Goal: Information Seeking & Learning: Find specific fact

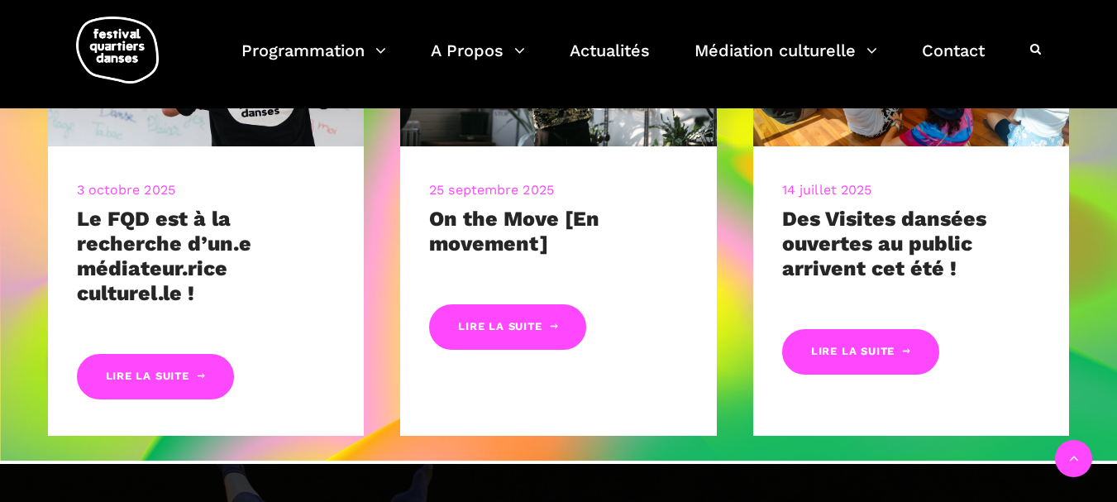
scroll to position [781, 0]
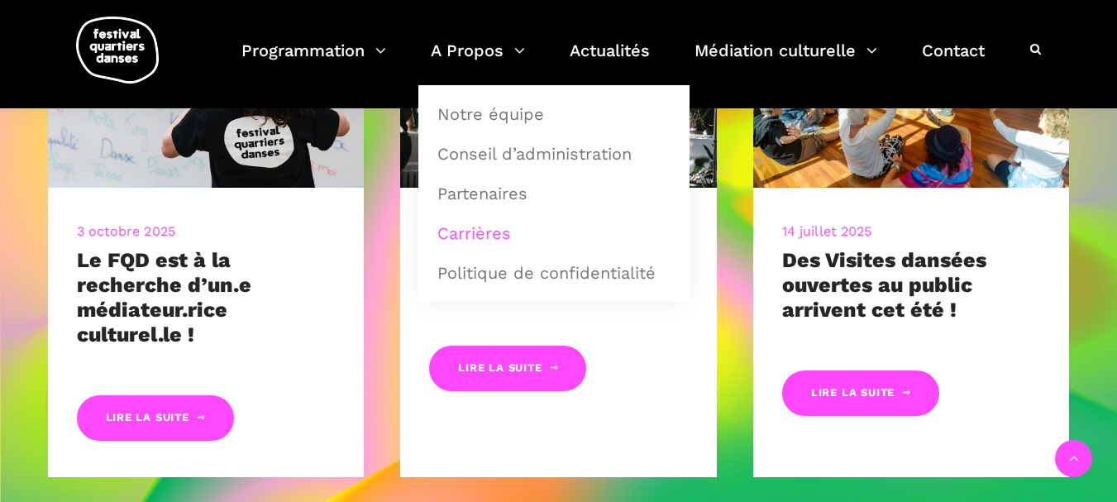
click at [489, 243] on link "Carrières" at bounding box center [554, 233] width 253 height 38
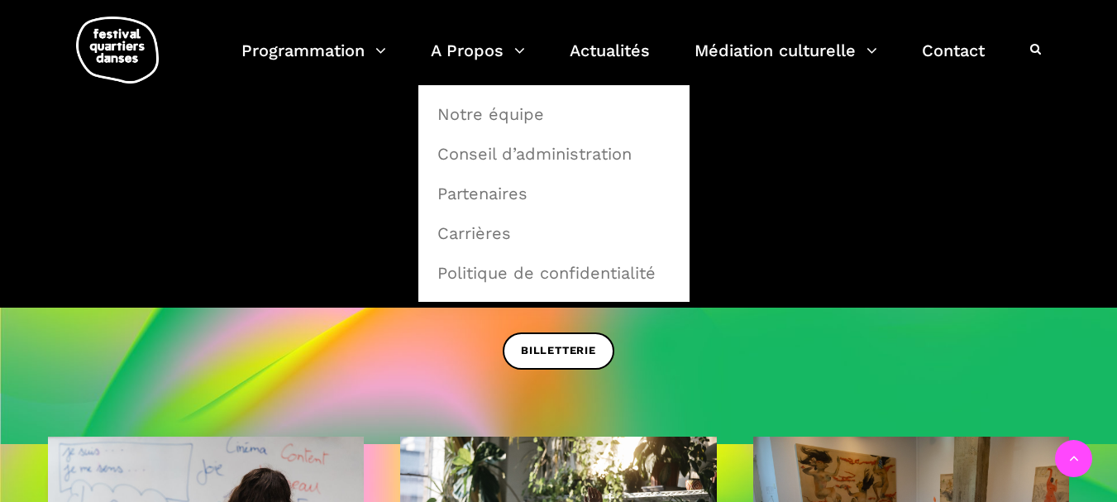
scroll to position [283, 0]
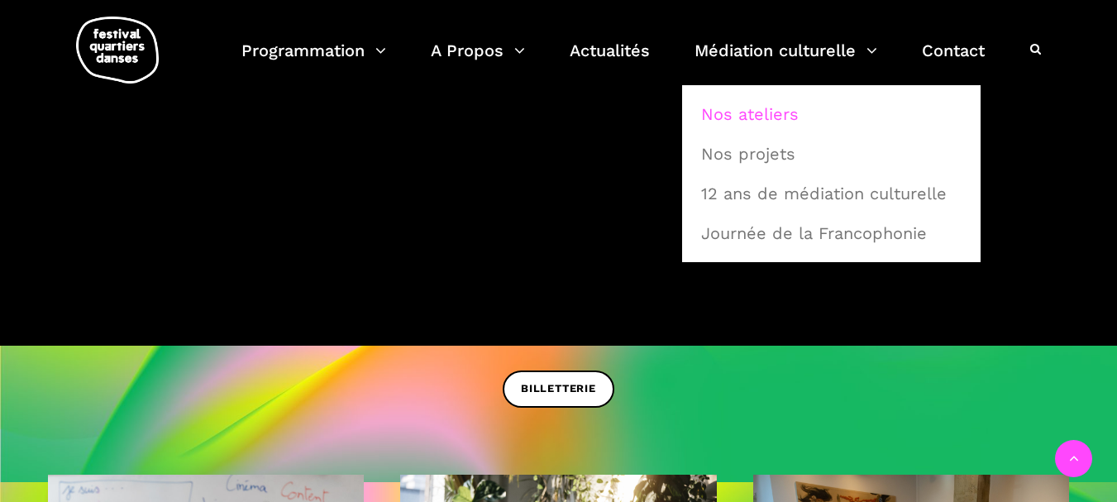
click at [748, 113] on link "Nos ateliers" at bounding box center [831, 114] width 280 height 38
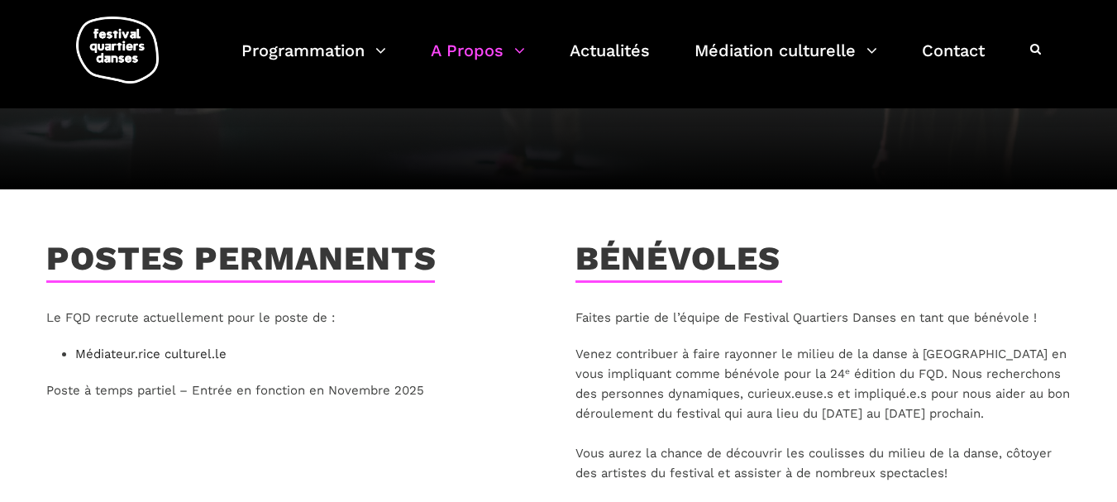
scroll to position [159, 0]
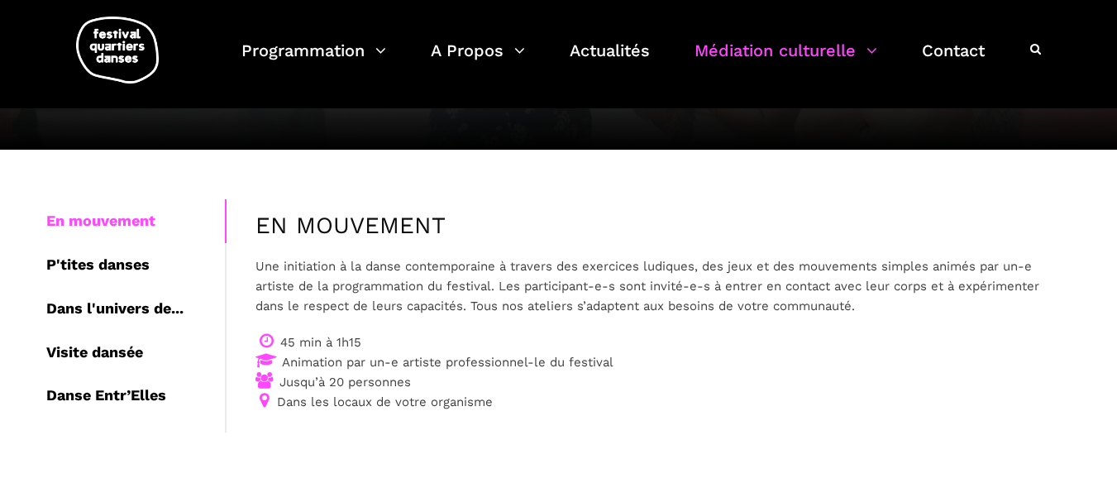
scroll to position [217, 0]
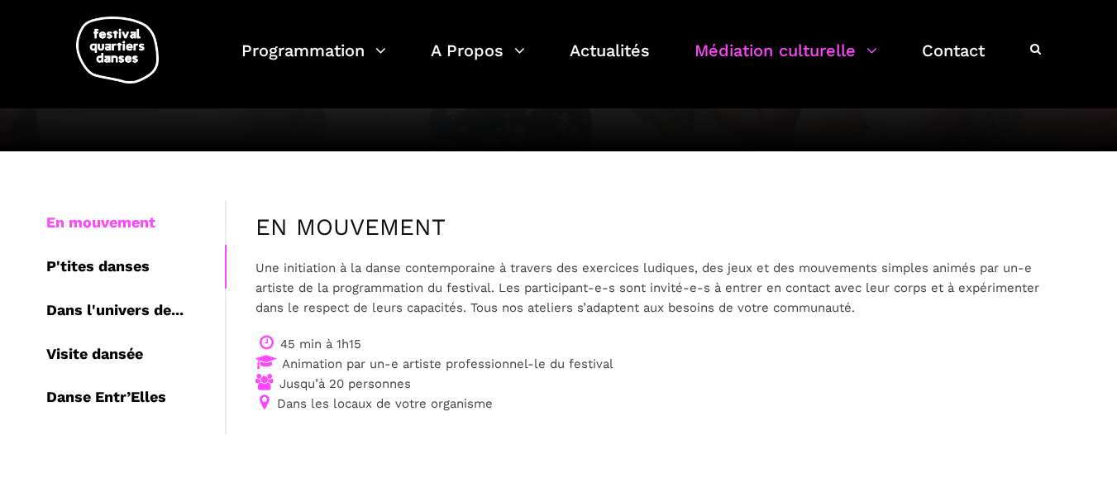
click at [101, 270] on div "P'tites danses" at bounding box center [135, 267] width 179 height 44
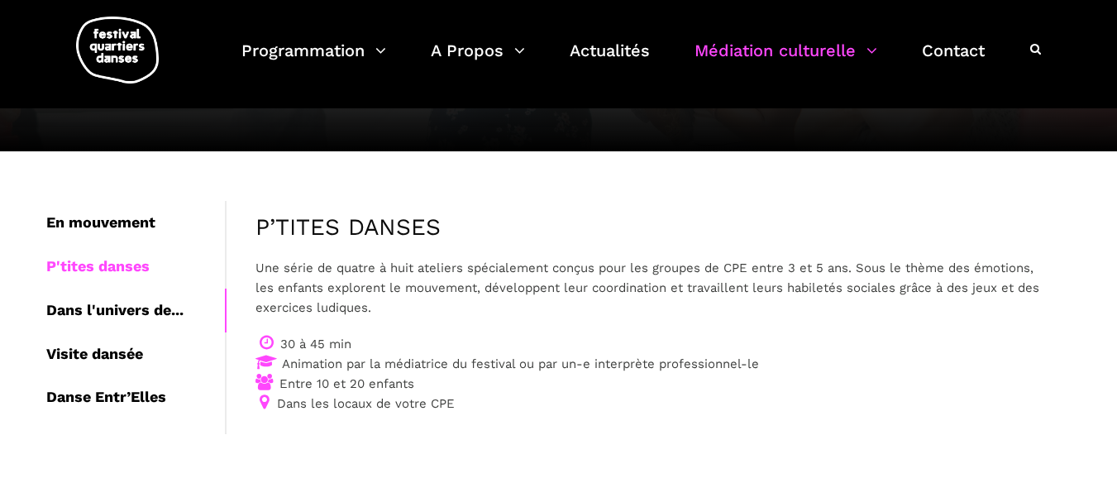
click at [132, 309] on div "Dans l'univers de..." at bounding box center [135, 311] width 179 height 44
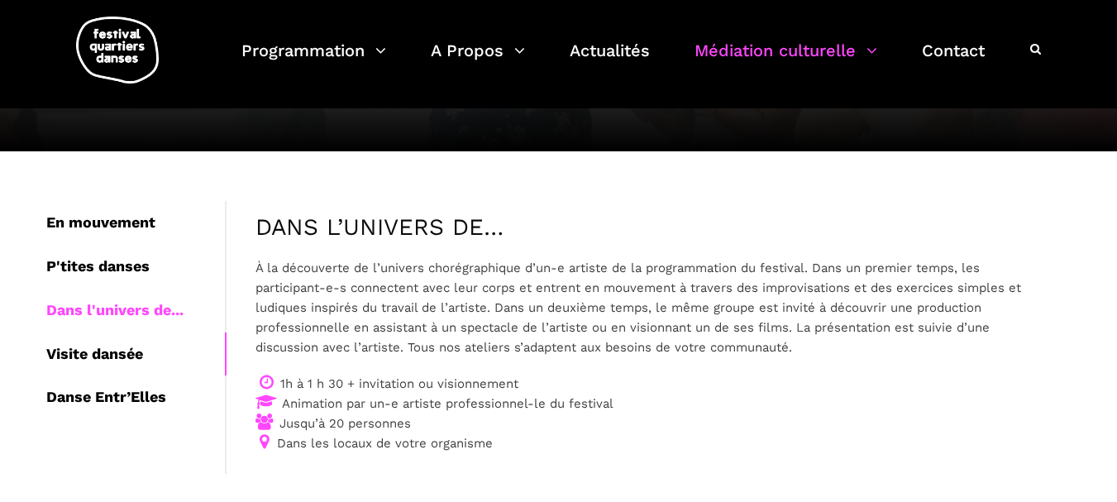
click at [63, 354] on div "Visite dansée" at bounding box center [135, 354] width 179 height 44
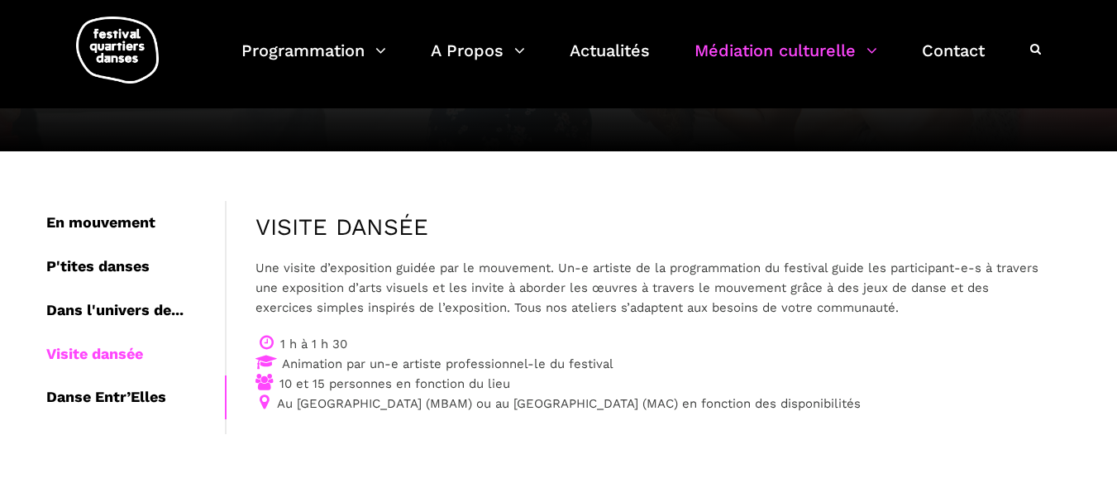
click at [82, 396] on div "Danse Entr’Elles" at bounding box center [135, 397] width 179 height 44
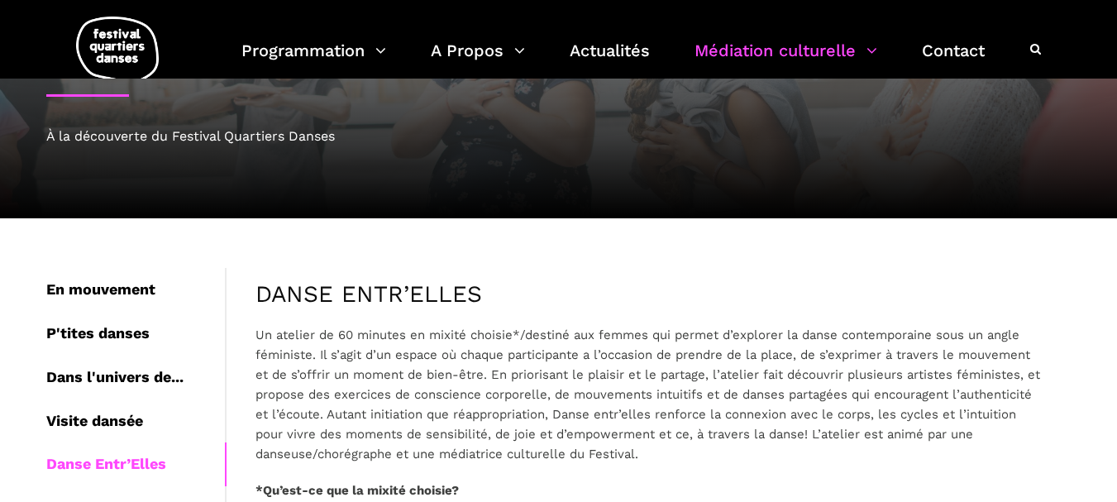
scroll to position [29, 0]
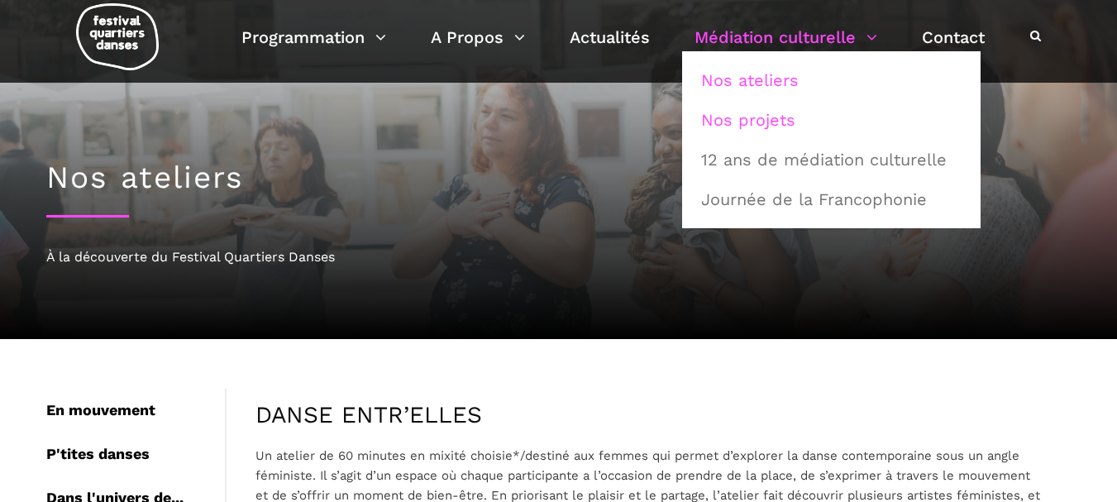
click at [754, 126] on link "Nos projets" at bounding box center [831, 120] width 280 height 38
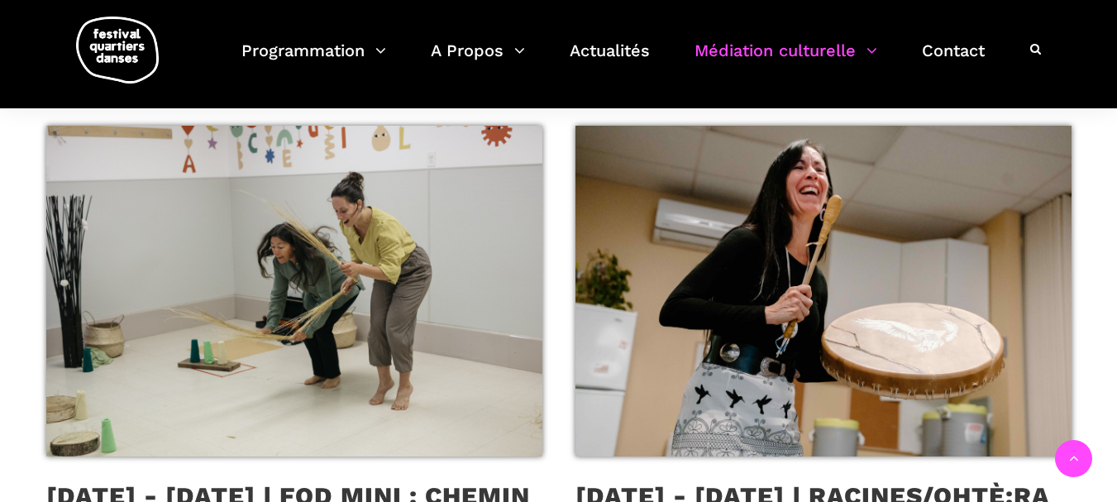
scroll to position [438, 0]
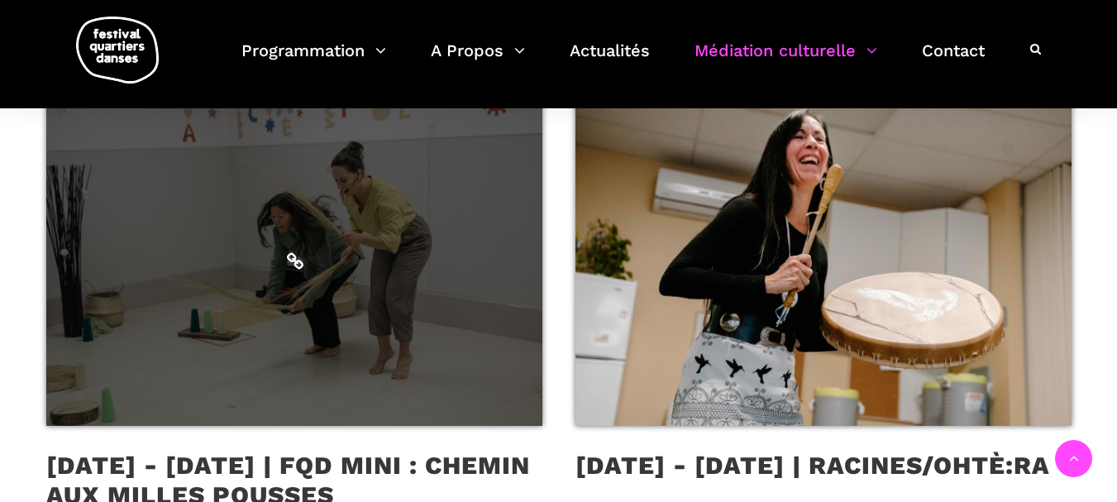
click at [460, 284] on span at bounding box center [294, 260] width 496 height 331
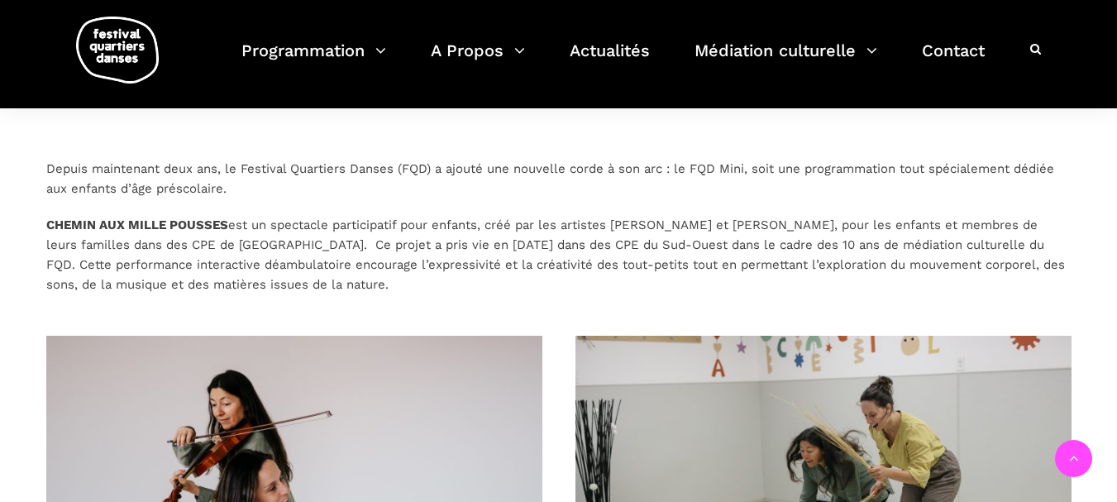
scroll to position [303, 0]
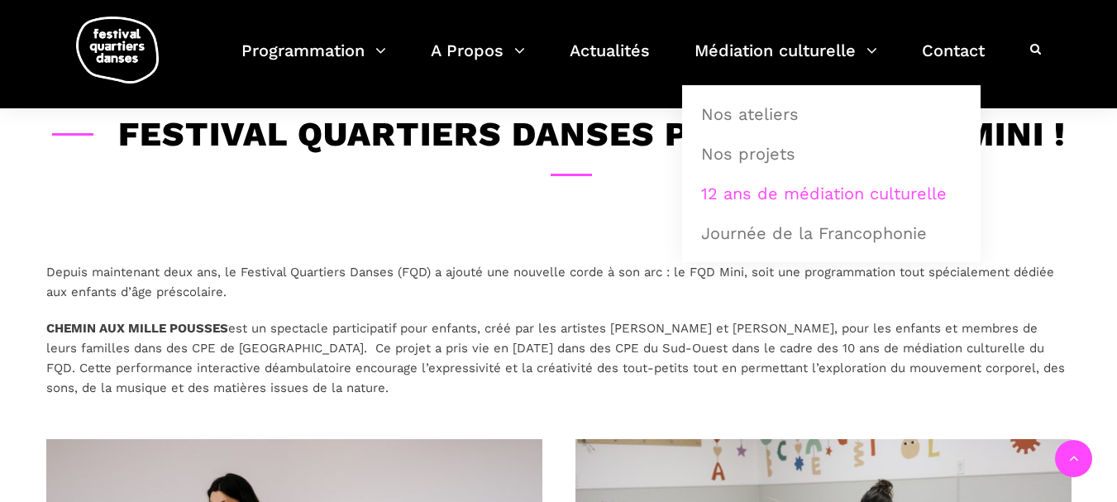
click at [756, 200] on link "12 ans de médiation culturelle" at bounding box center [831, 193] width 280 height 38
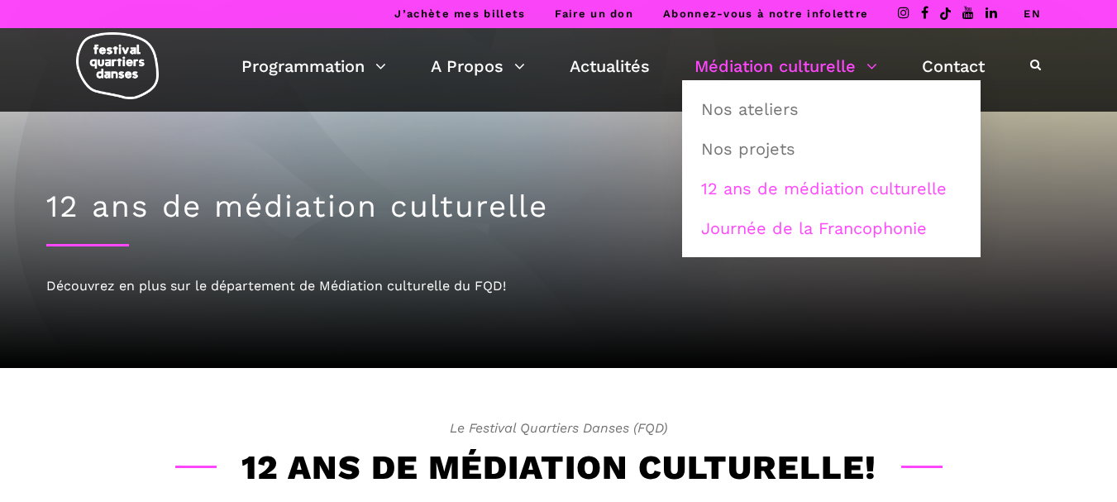
click at [751, 231] on link "Journée de la Francophonie" at bounding box center [831, 228] width 280 height 38
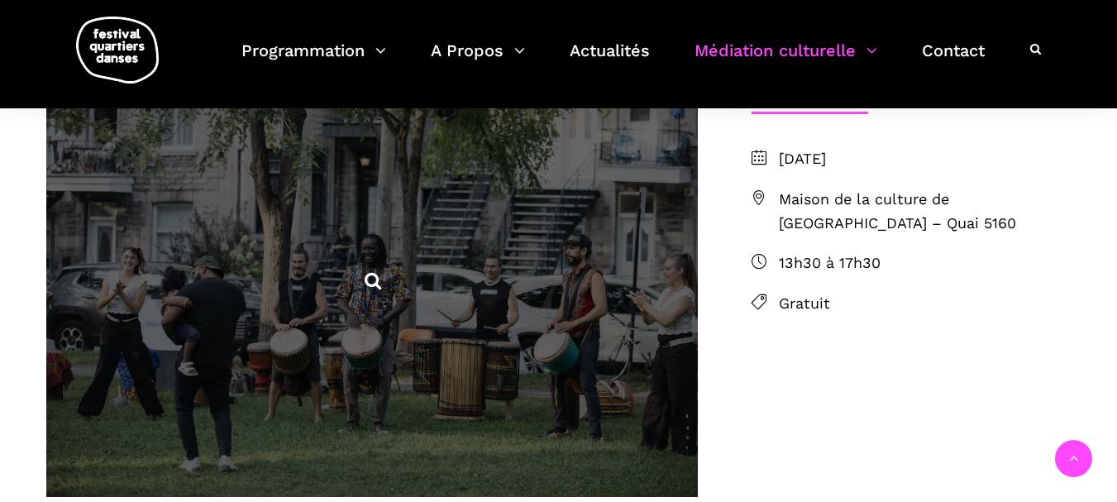
scroll to position [439, 0]
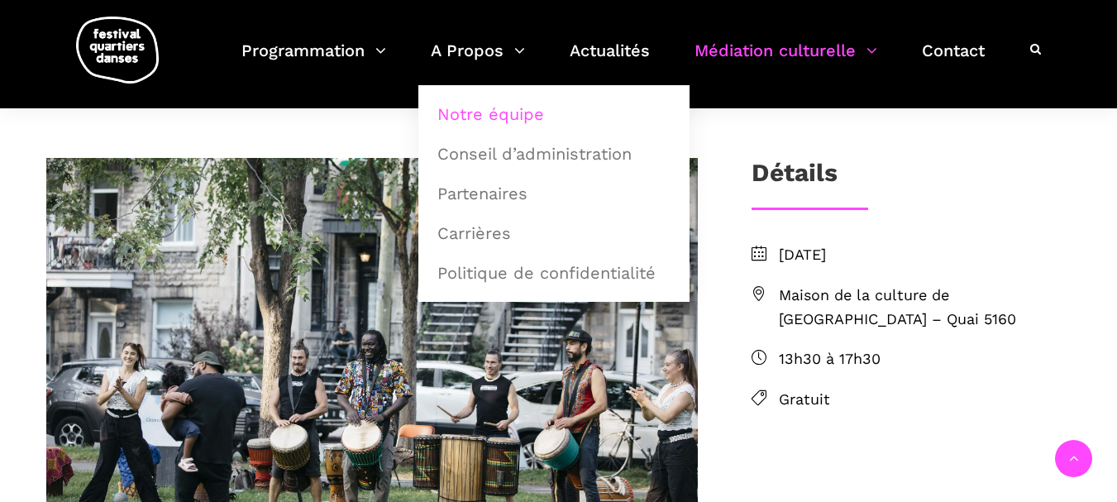
click at [509, 126] on link "Notre équipe" at bounding box center [554, 114] width 253 height 38
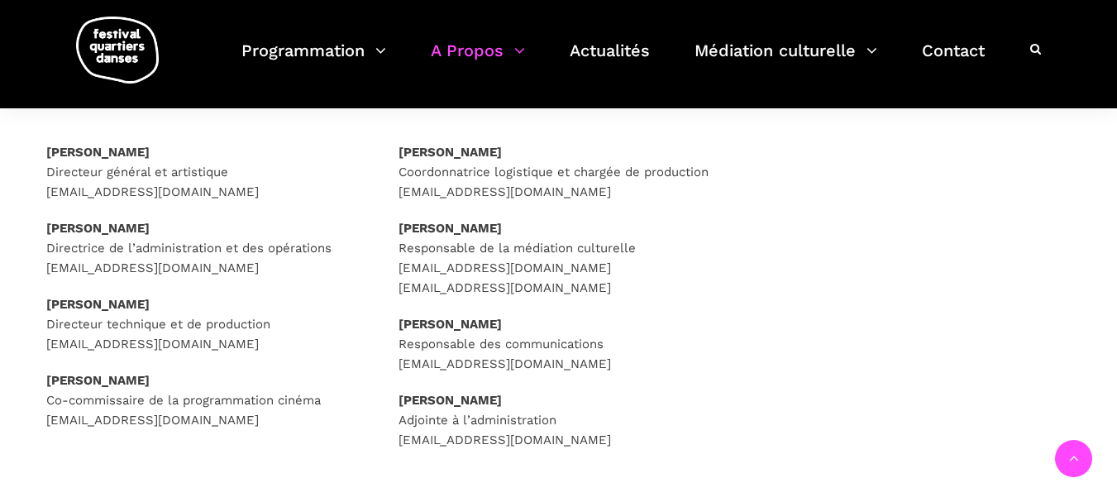
scroll to position [248, 0]
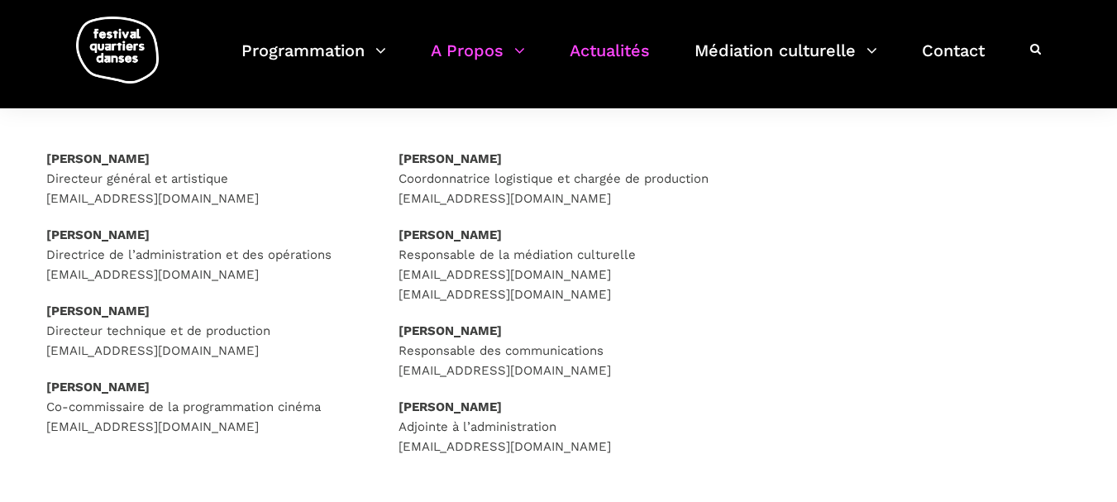
click at [603, 58] on link "Actualités" at bounding box center [610, 60] width 80 height 49
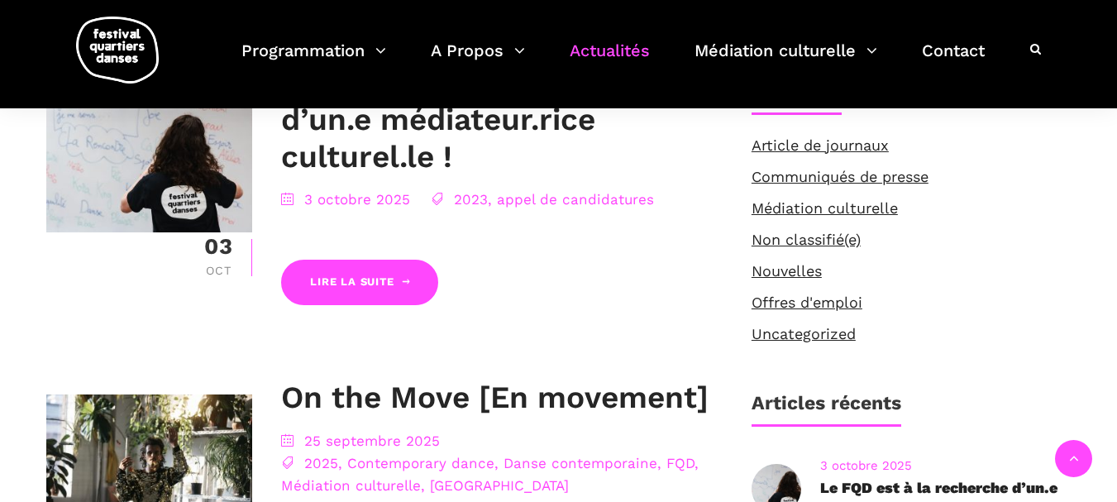
scroll to position [466, 0]
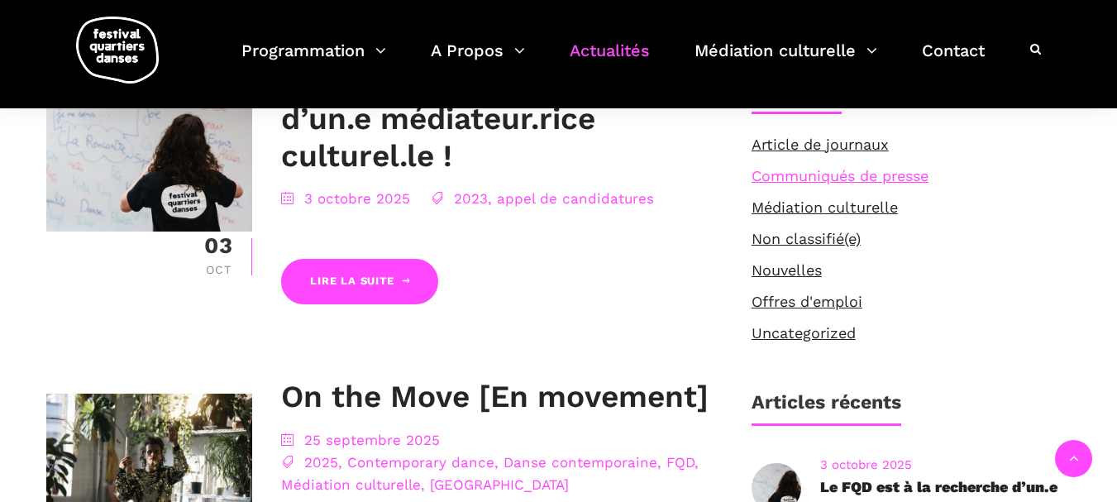
click at [790, 174] on link "Communiqués de presse" at bounding box center [840, 175] width 177 height 17
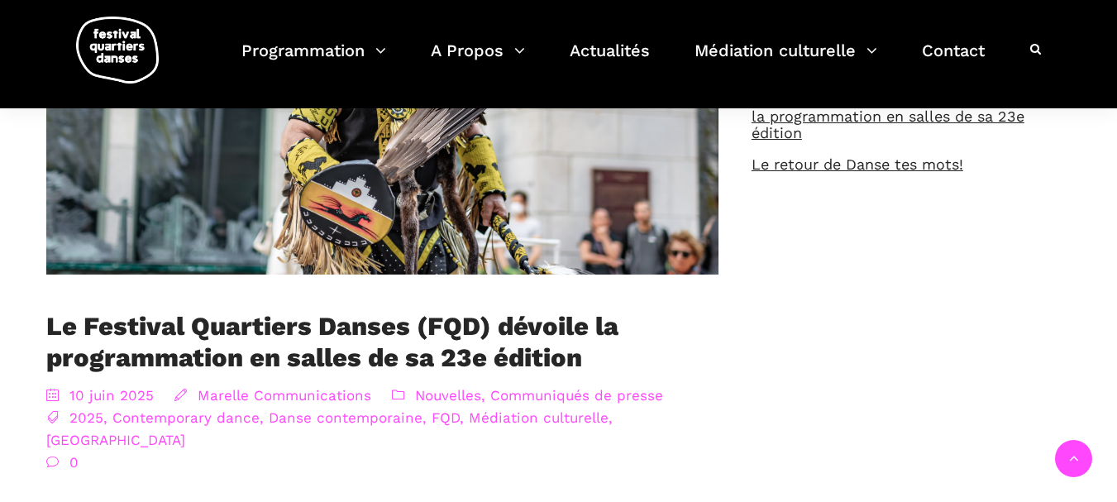
scroll to position [582, 0]
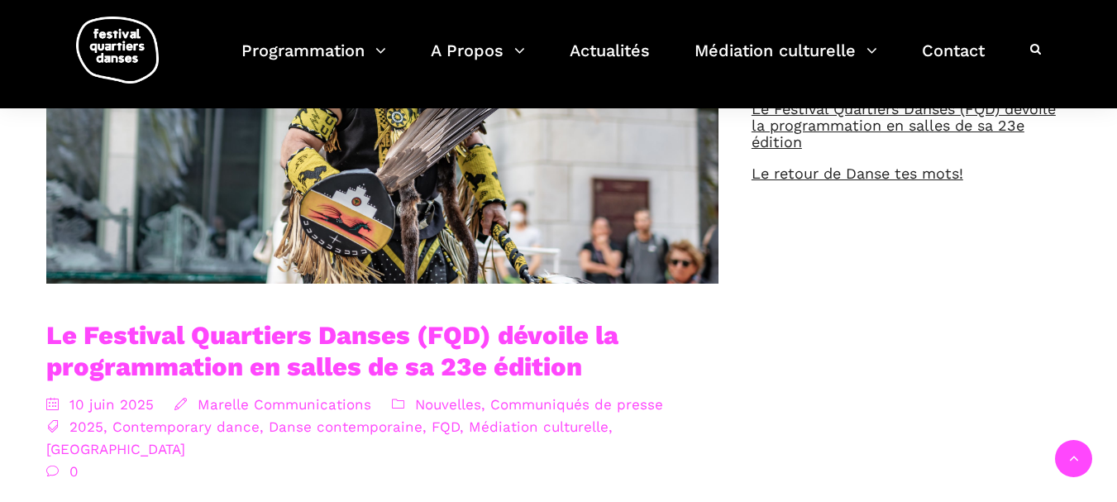
click at [368, 331] on link "Le Festival Quartiers Danses (FQD) dévoile la programmation en salles de sa 23e…" at bounding box center [332, 350] width 572 height 61
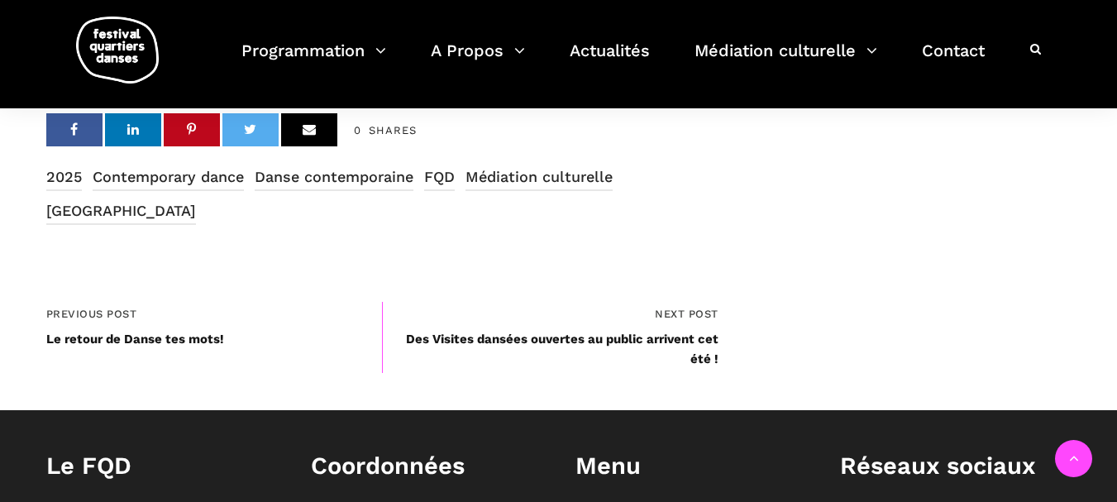
scroll to position [5671, 0]
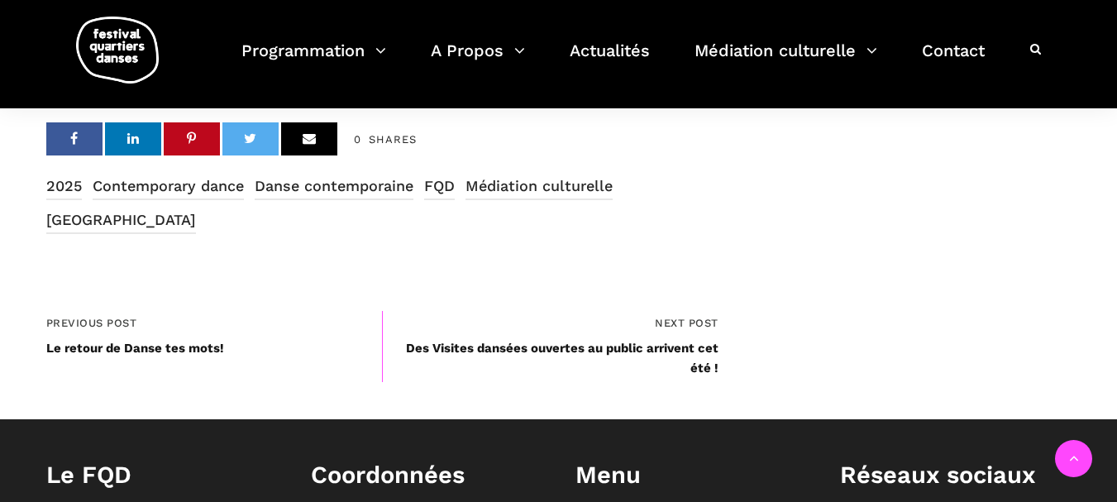
click at [557, 341] on span "Des Visites dansées ouvertes au public arrivent cet été !" at bounding box center [562, 358] width 313 height 35
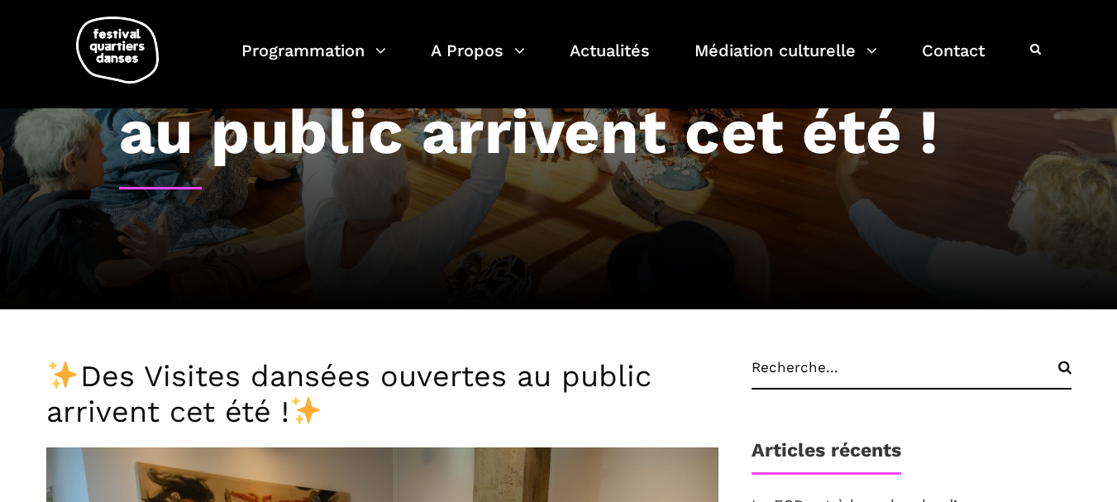
scroll to position [168, 0]
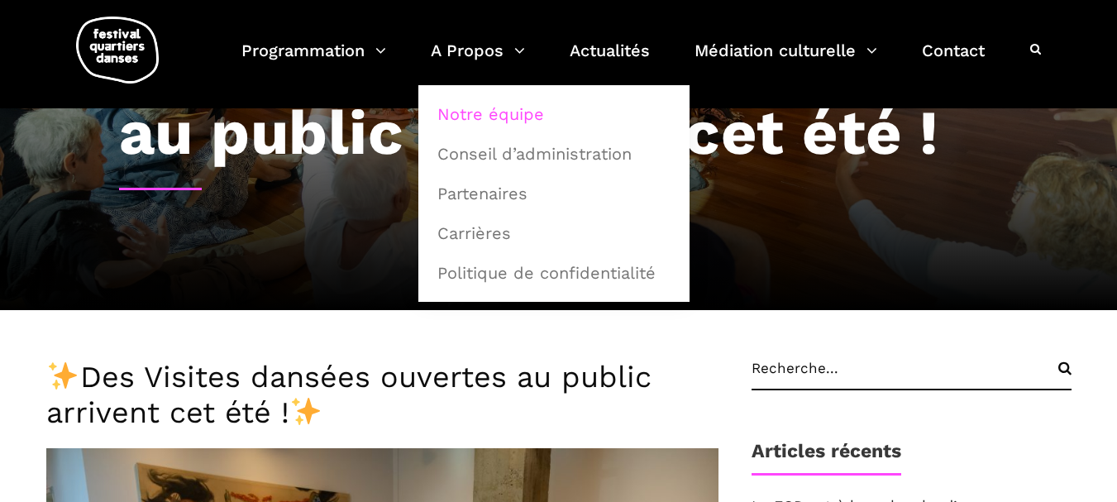
click at [490, 117] on link "Notre équipe" at bounding box center [554, 114] width 253 height 38
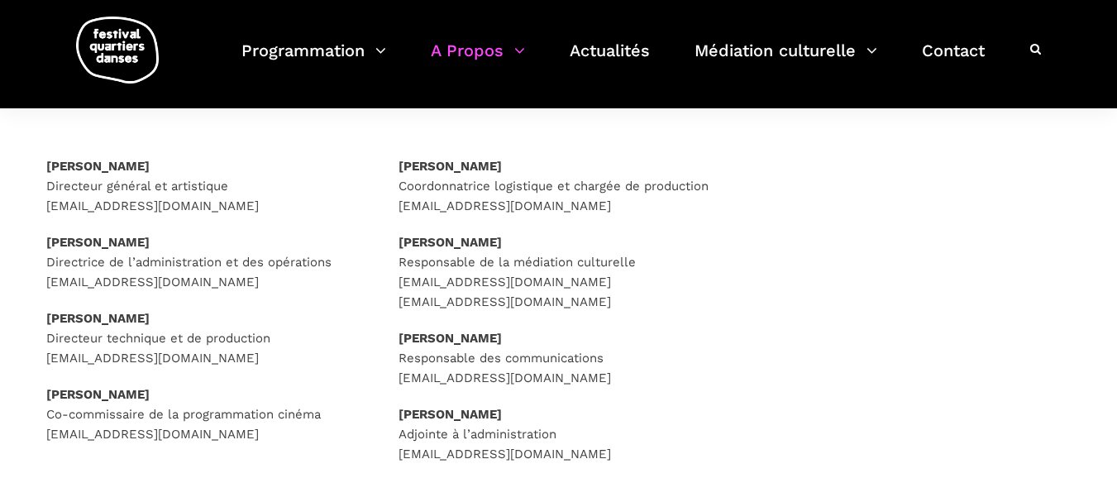
scroll to position [236, 0]
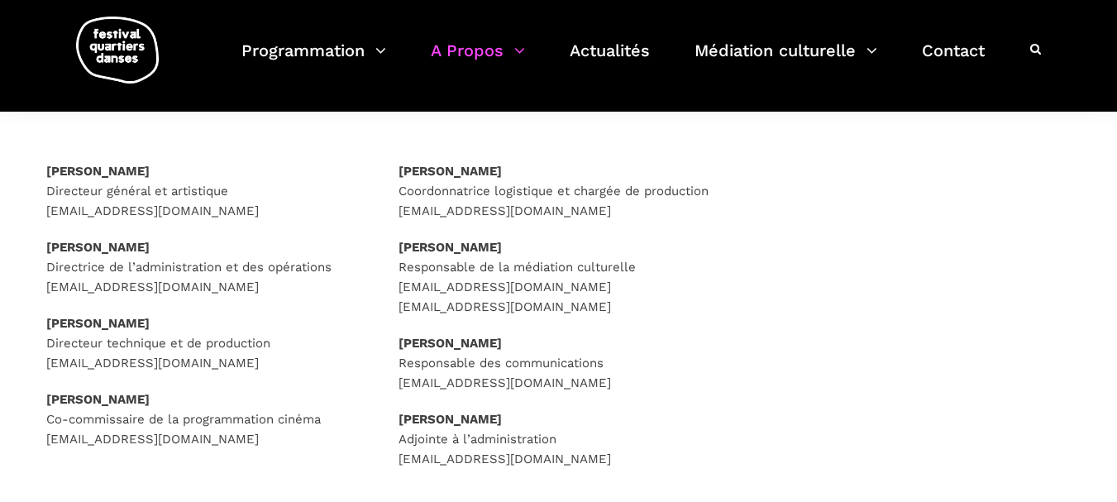
drag, startPoint x: 191, startPoint y: 170, endPoint x: 43, endPoint y: 162, distance: 148.2
click at [43, 162] on div "Rafik Hubert Sabbagh Directeur général et artistique direction@quartiersdanses.…" at bounding box center [206, 325] width 353 height 329
copy strong "Rafik Hubert Sabbagh"
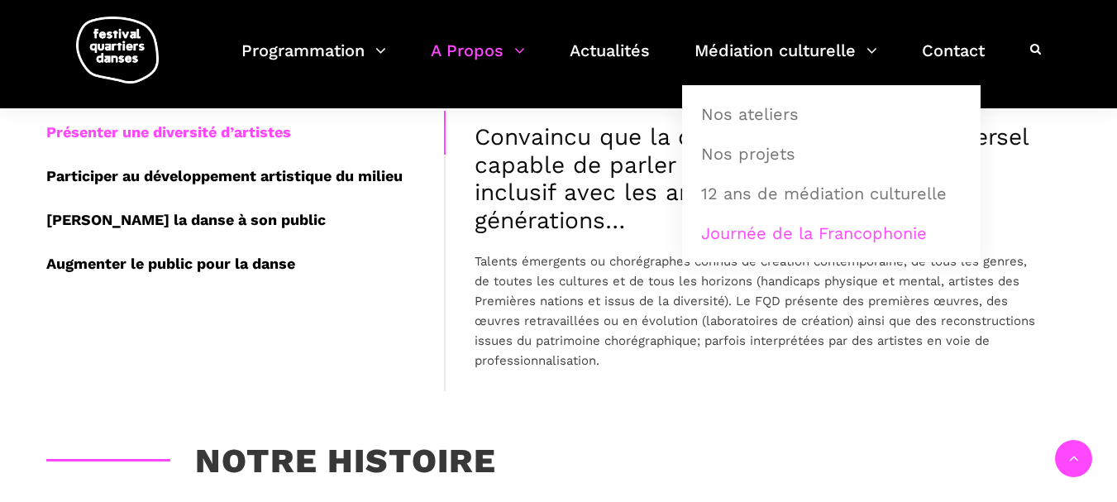
scroll to position [549, 0]
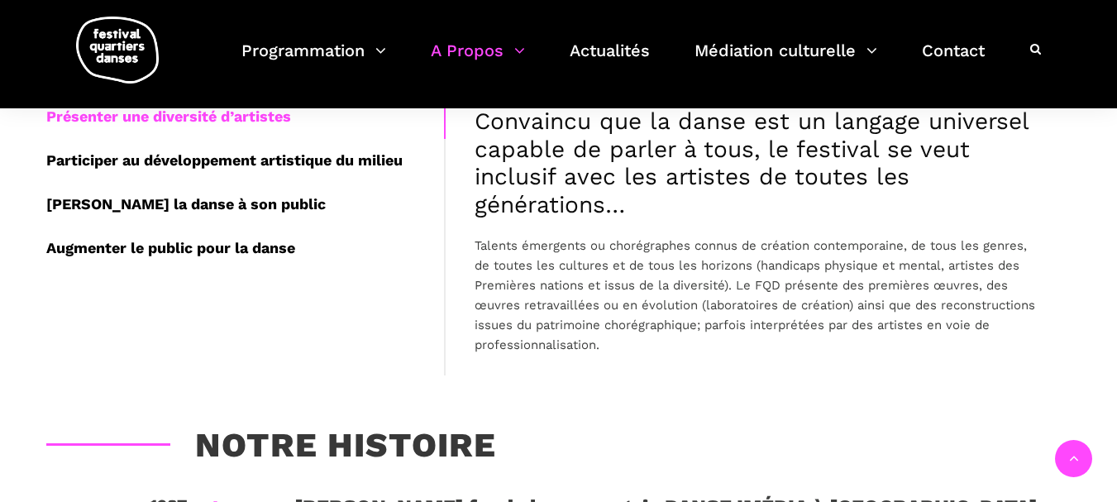
click at [657, 384] on div "Présenter une diversité d’artistes Participer au développement artistique du mi…" at bounding box center [559, 247] width 1058 height 304
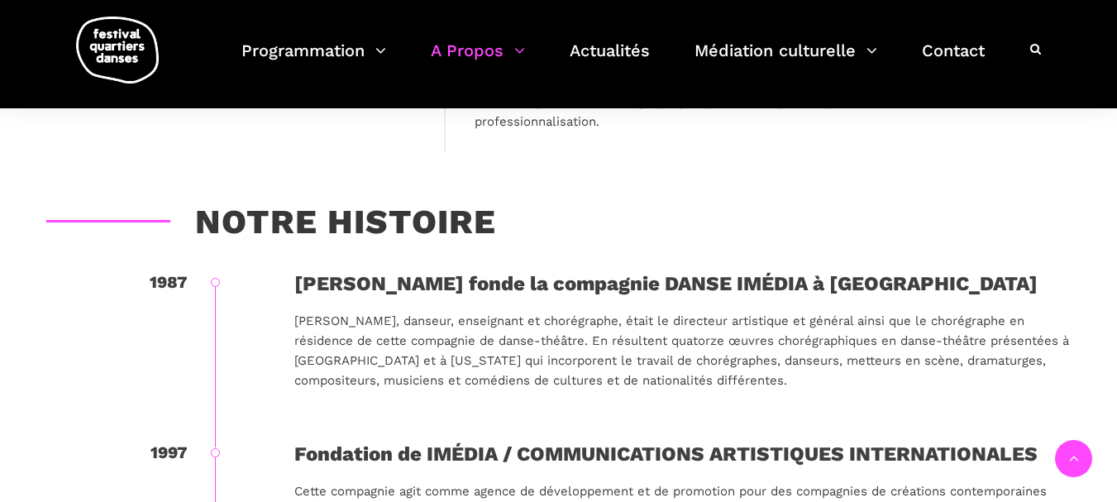
scroll to position [671, 0]
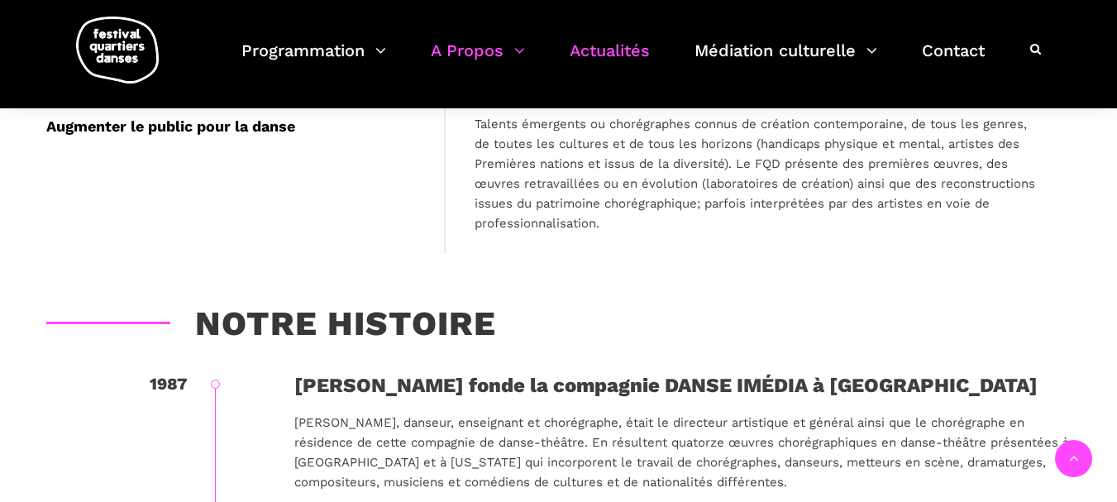
click at [593, 50] on link "Actualités" at bounding box center [610, 60] width 80 height 49
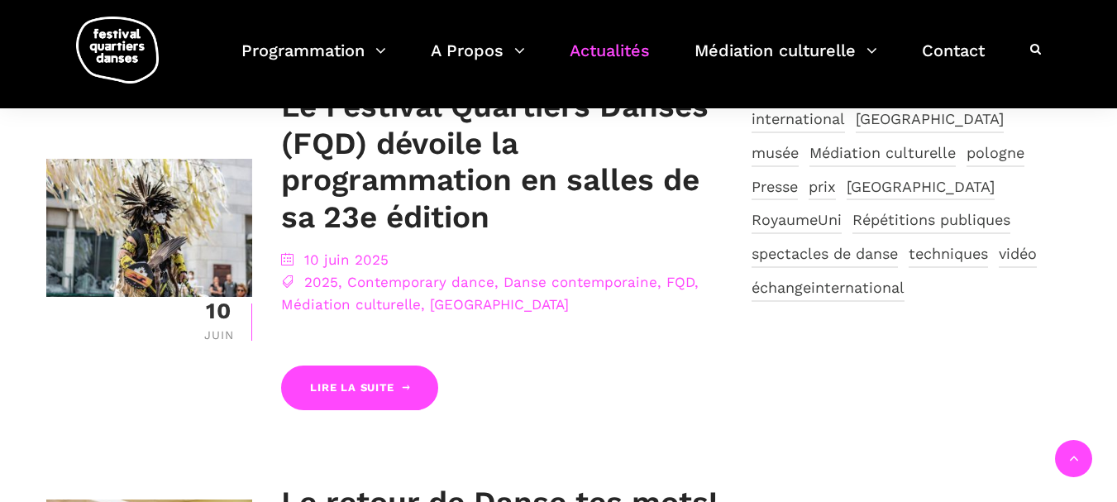
scroll to position [1369, 0]
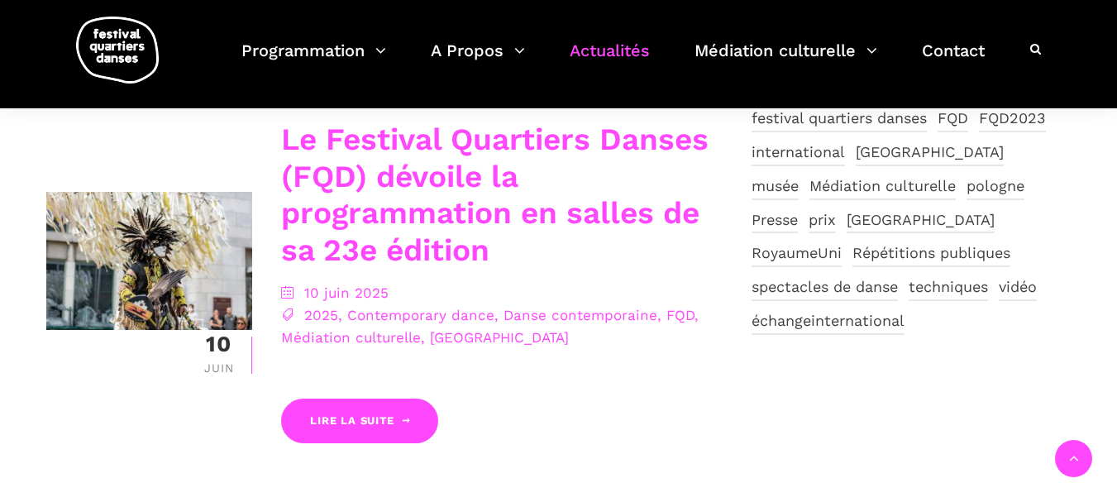
click at [407, 199] on link "Le Festival Quartiers Danses (FQD) dévoile la programmation en salles de sa 23e…" at bounding box center [495, 195] width 428 height 146
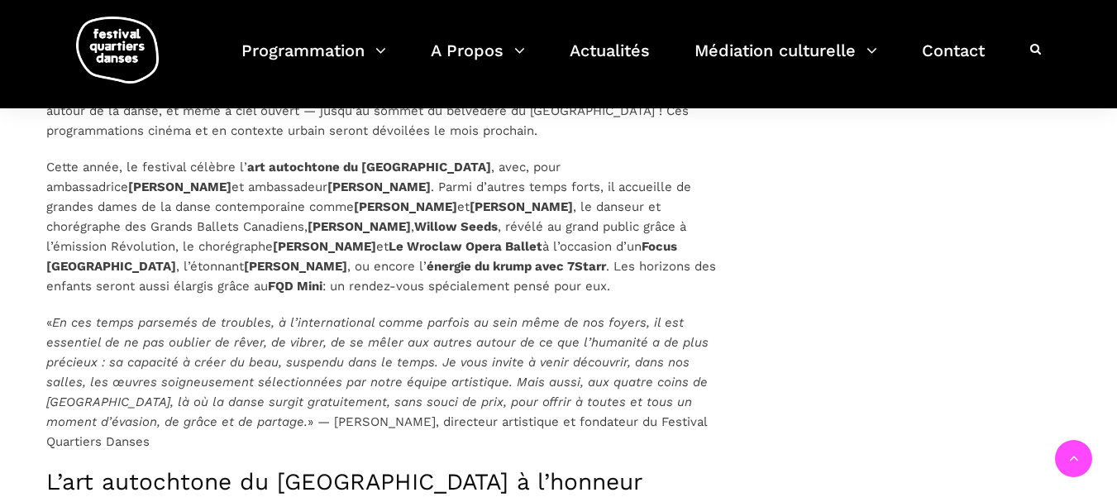
scroll to position [1278, 0]
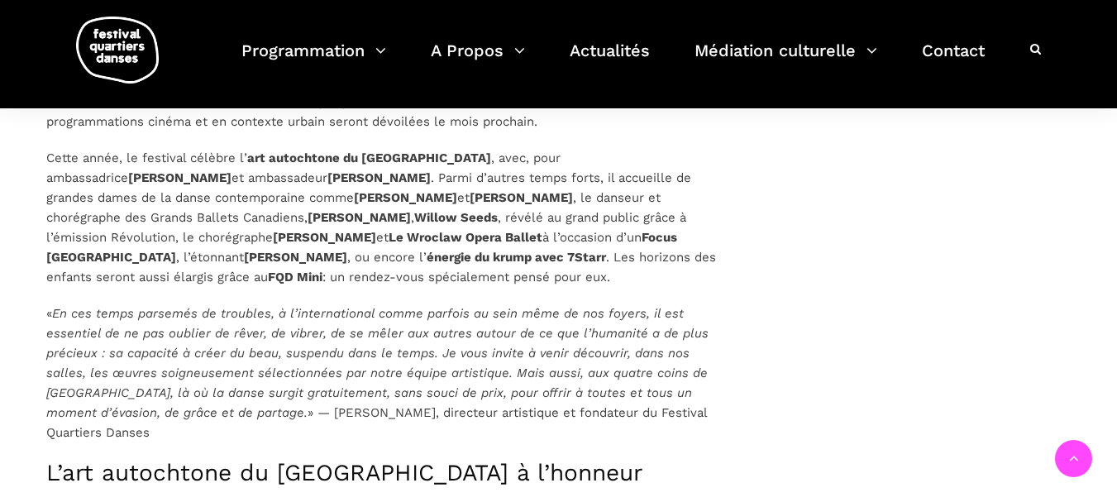
click at [232, 170] on strong "Barbara Diabo" at bounding box center [179, 177] width 103 height 15
drag, startPoint x: 569, startPoint y: 155, endPoint x: 652, endPoint y: 159, distance: 83.6
click at [232, 170] on strong "Barbara Diabo" at bounding box center [179, 177] width 103 height 15
copy strong "Barbara Diabo"
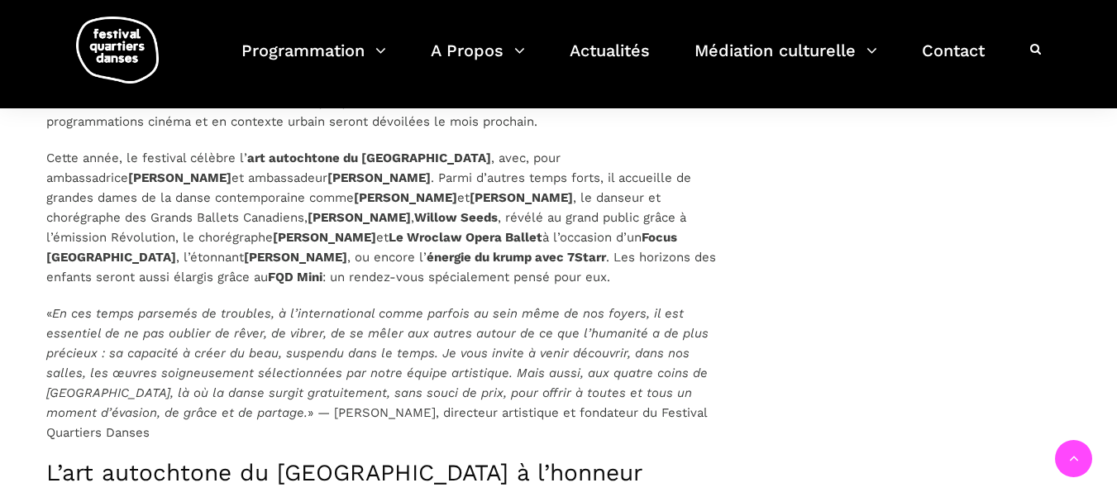
click at [327, 171] on strong "Ghislain Picard" at bounding box center [378, 177] width 103 height 15
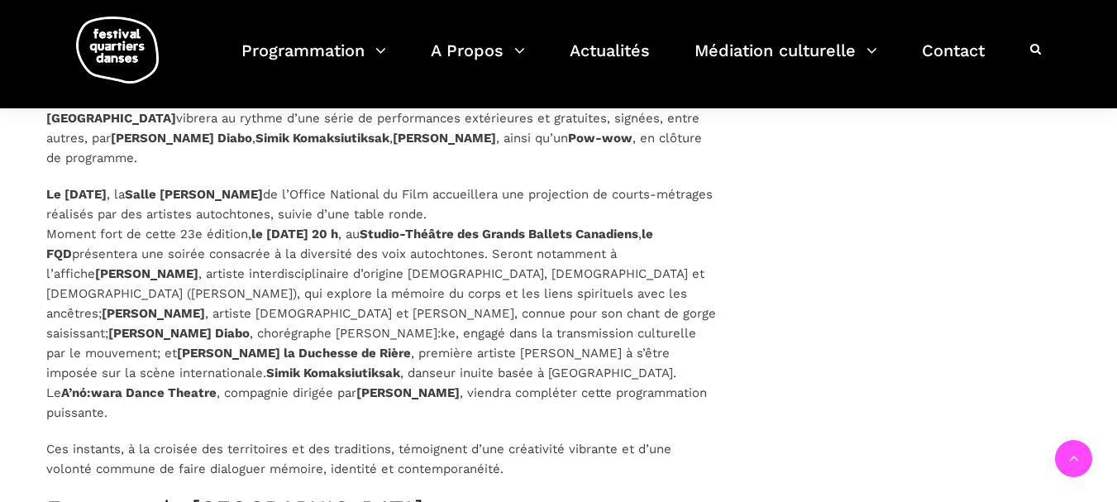
scroll to position [2350, 0]
click at [205, 305] on strong "Nina Segalowitz" at bounding box center [153, 312] width 103 height 15
drag, startPoint x: 634, startPoint y: 294, endPoint x: 532, endPoint y: 298, distance: 102.6
click at [532, 298] on p "Le lundi 8 septembre , la Salle Alanis Obomsawin de l’Office National du Film a…" at bounding box center [382, 303] width 672 height 238
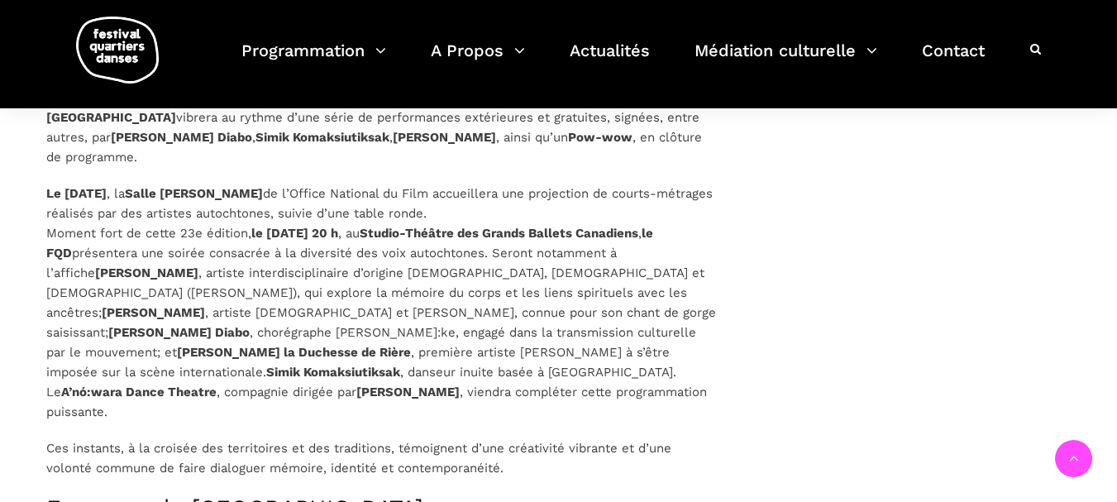
copy p "Nina Segalowitz"
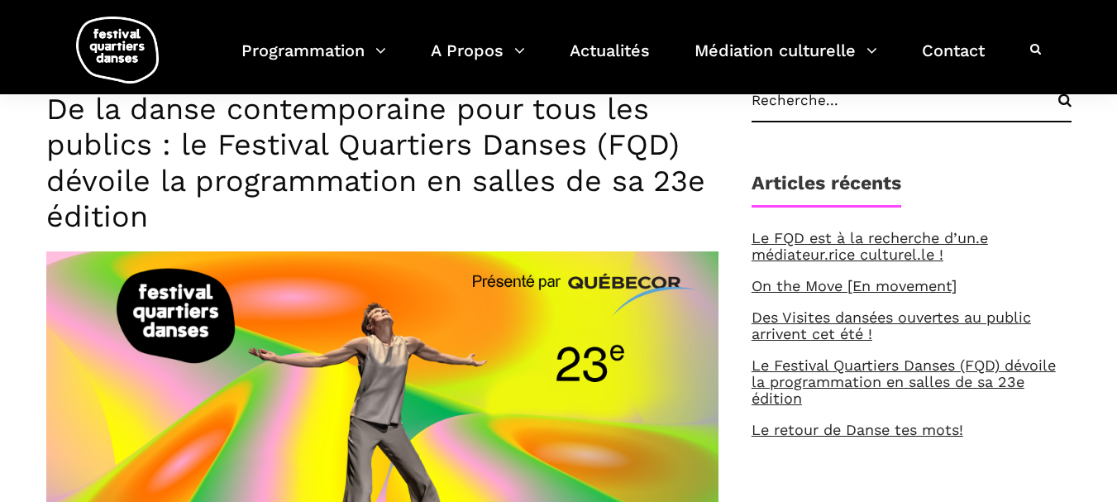
scroll to position [0, 0]
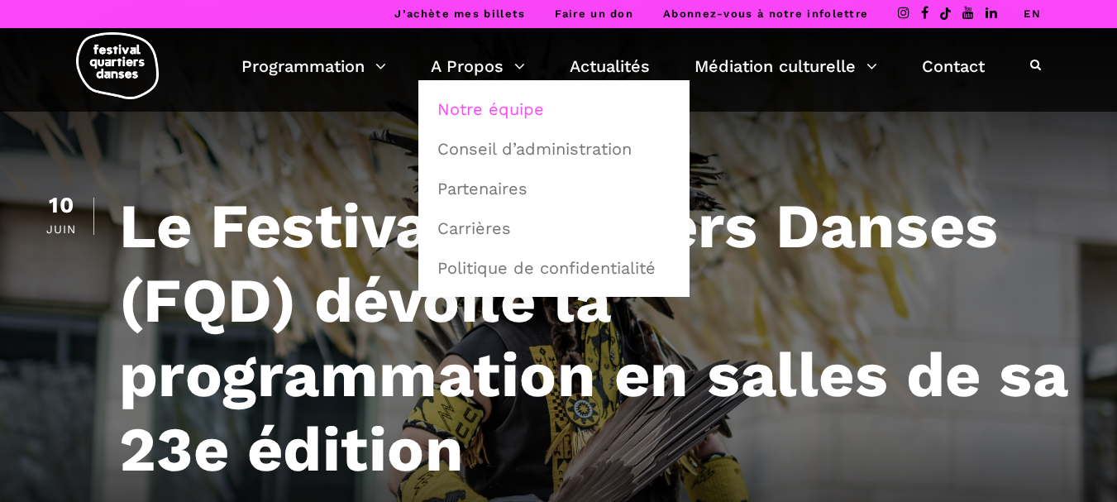
click at [461, 112] on link "Notre équipe" at bounding box center [554, 109] width 253 height 38
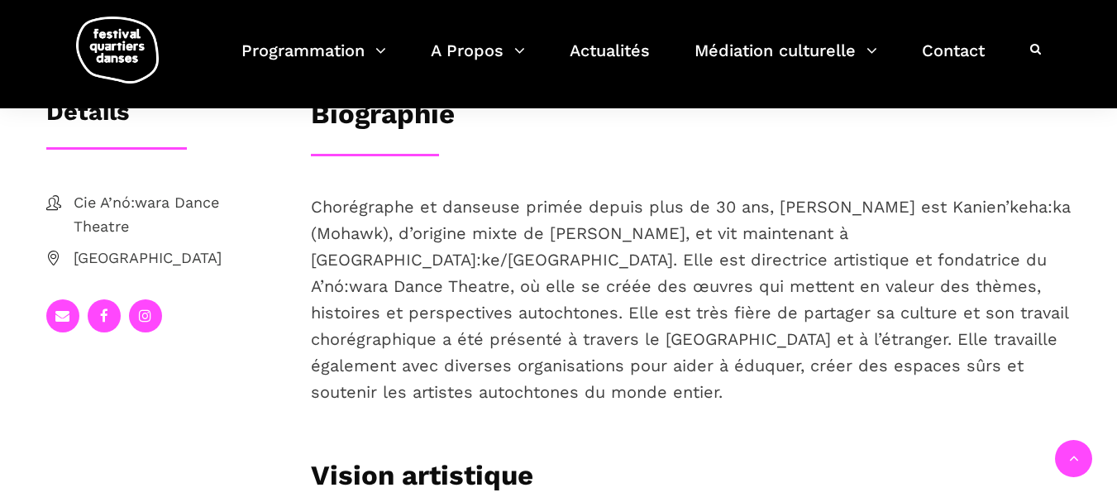
scroll to position [268, 0]
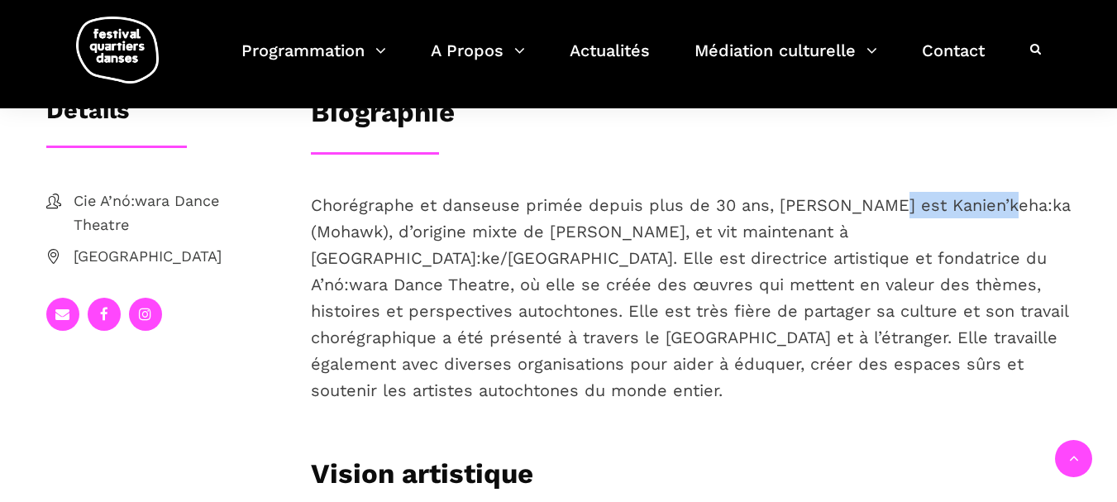
drag, startPoint x: 1015, startPoint y: 278, endPoint x: 873, endPoint y: 275, distance: 142.3
click at [873, 275] on p "Chorégraphe et danseuse primée depuis plus de 30 ans, [PERSON_NAME] est Kanien’…" at bounding box center [691, 298] width 761 height 212
copy p "Kanien’keha:ka"
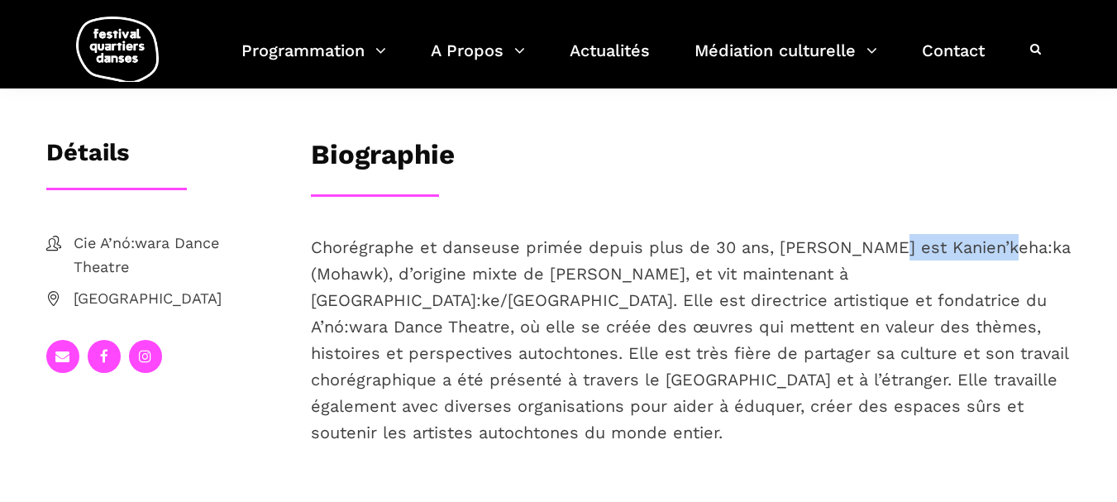
scroll to position [227, 0]
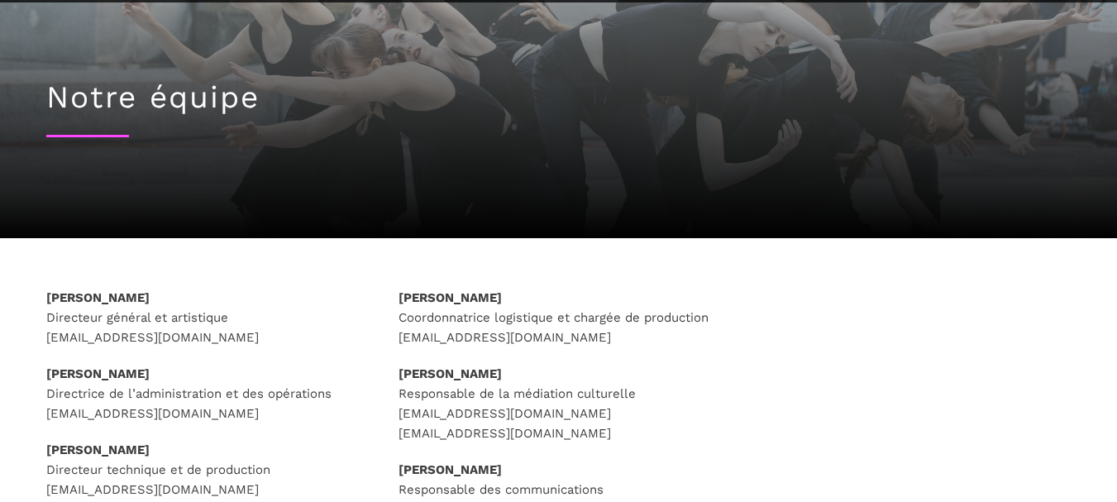
drag, startPoint x: 185, startPoint y: 299, endPoint x: 26, endPoint y: 282, distance: 160.4
click at [26, 282] on div "[PERSON_NAME] Directeur général et artistique [EMAIL_ADDRESS][DOMAIN_NAME] [PER…" at bounding box center [558, 449] width 1117 height 423
copy strong "[PERSON_NAME]"
